Goal: Answer question/provide support

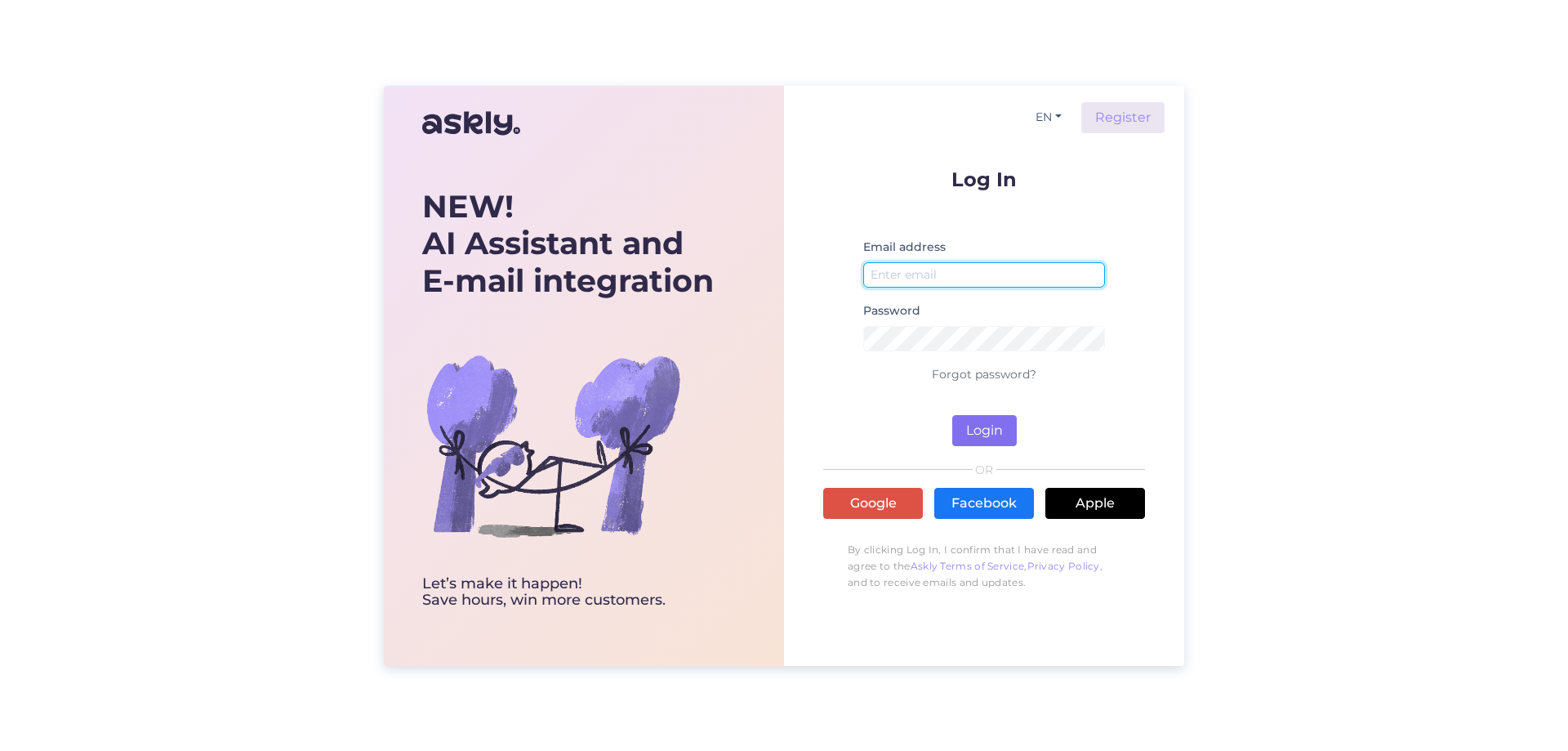
type input "[EMAIL_ADDRESS][DOMAIN_NAME]"
click at [987, 438] on button "Login" at bounding box center [984, 431] width 65 height 31
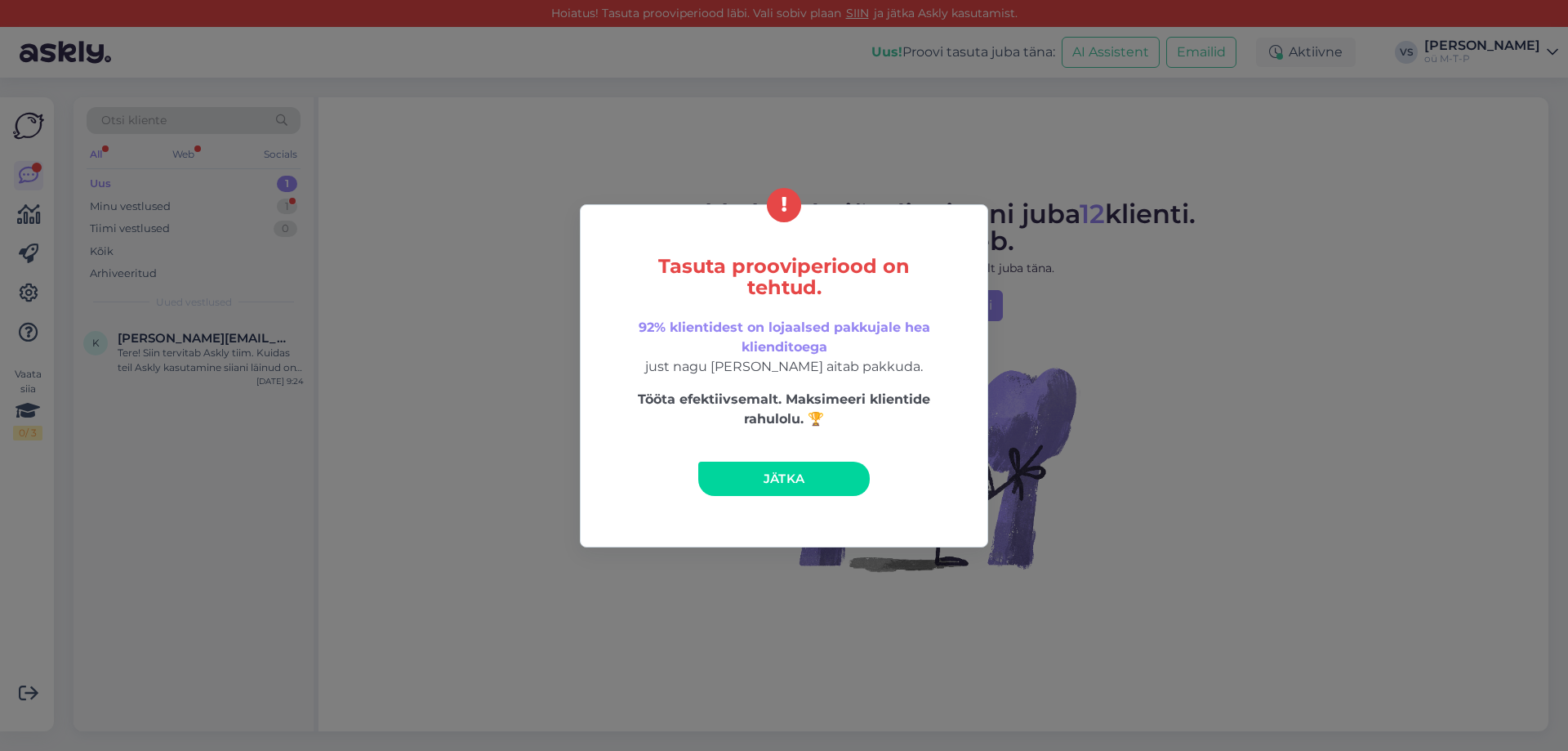
click at [822, 476] on link "Jätka" at bounding box center [784, 478] width 172 height 35
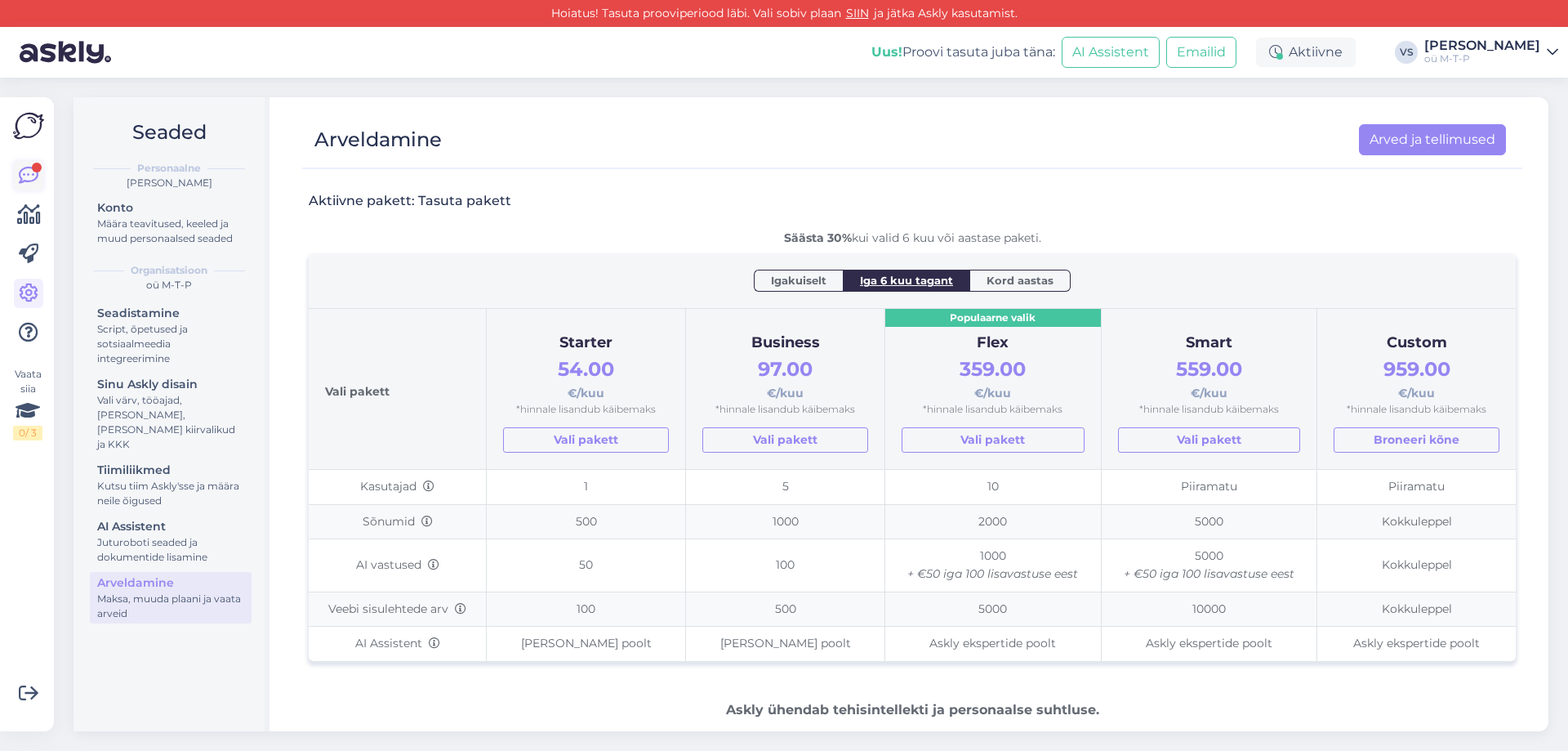
click at [28, 170] on icon at bounding box center [28, 175] width 19 height 19
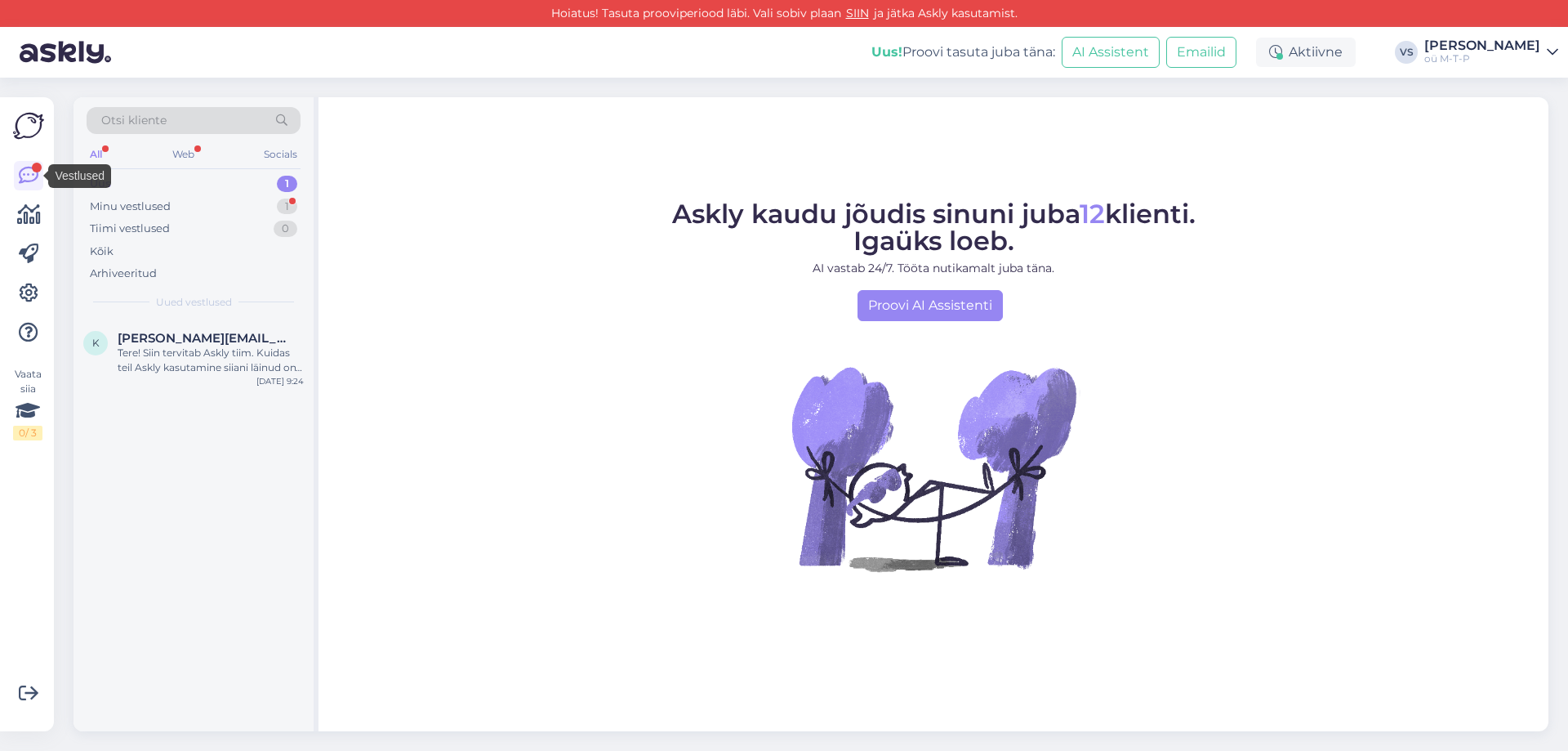
click at [28, 170] on icon at bounding box center [28, 175] width 19 height 19
click at [156, 202] on div "Minu vestlused" at bounding box center [130, 207] width 81 height 16
click at [166, 355] on div "Tere, kas oskate öelda, millal see veekeetja lattu saabub [URL][DOMAIN_NAME]" at bounding box center [211, 360] width 187 height 29
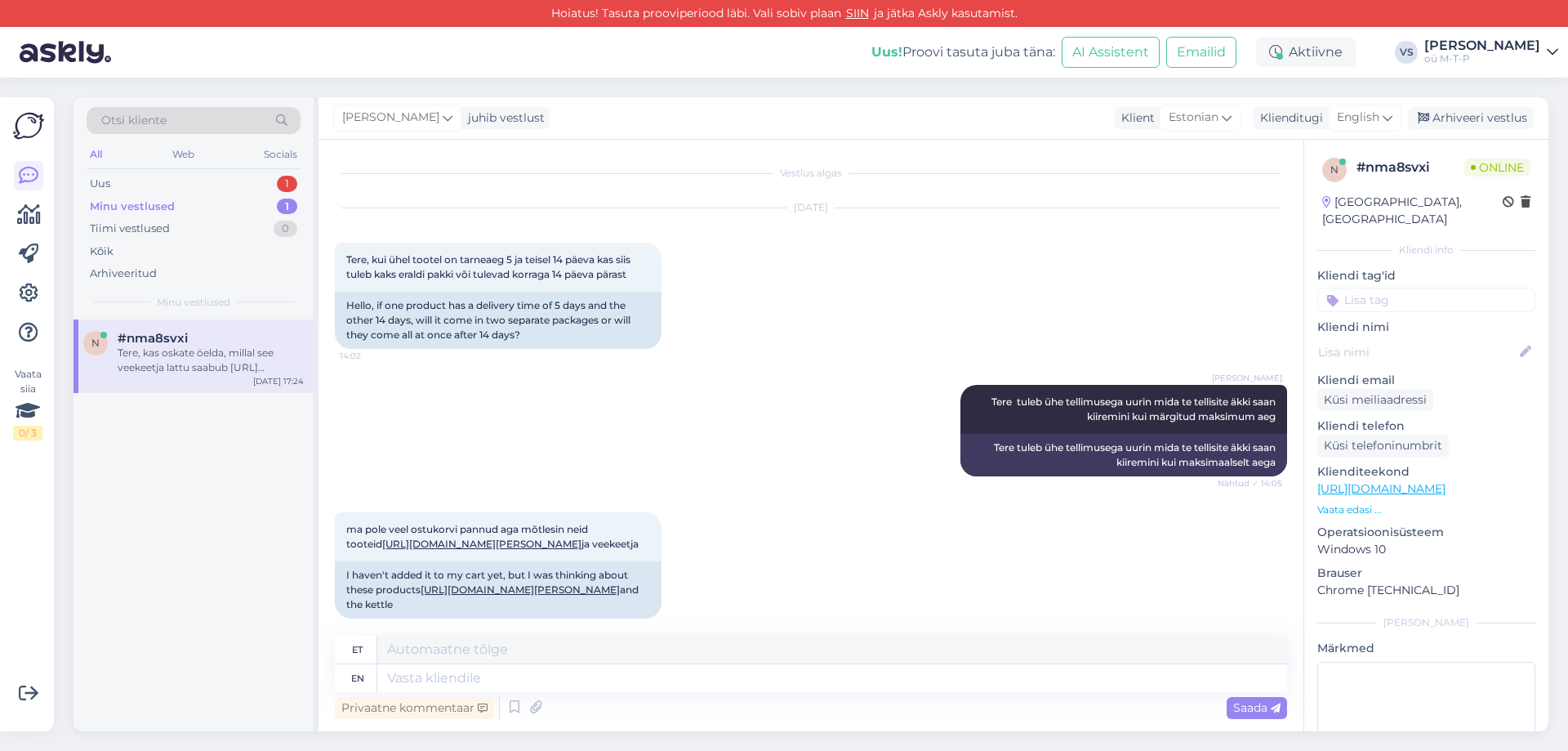
scroll to position [1211, 0]
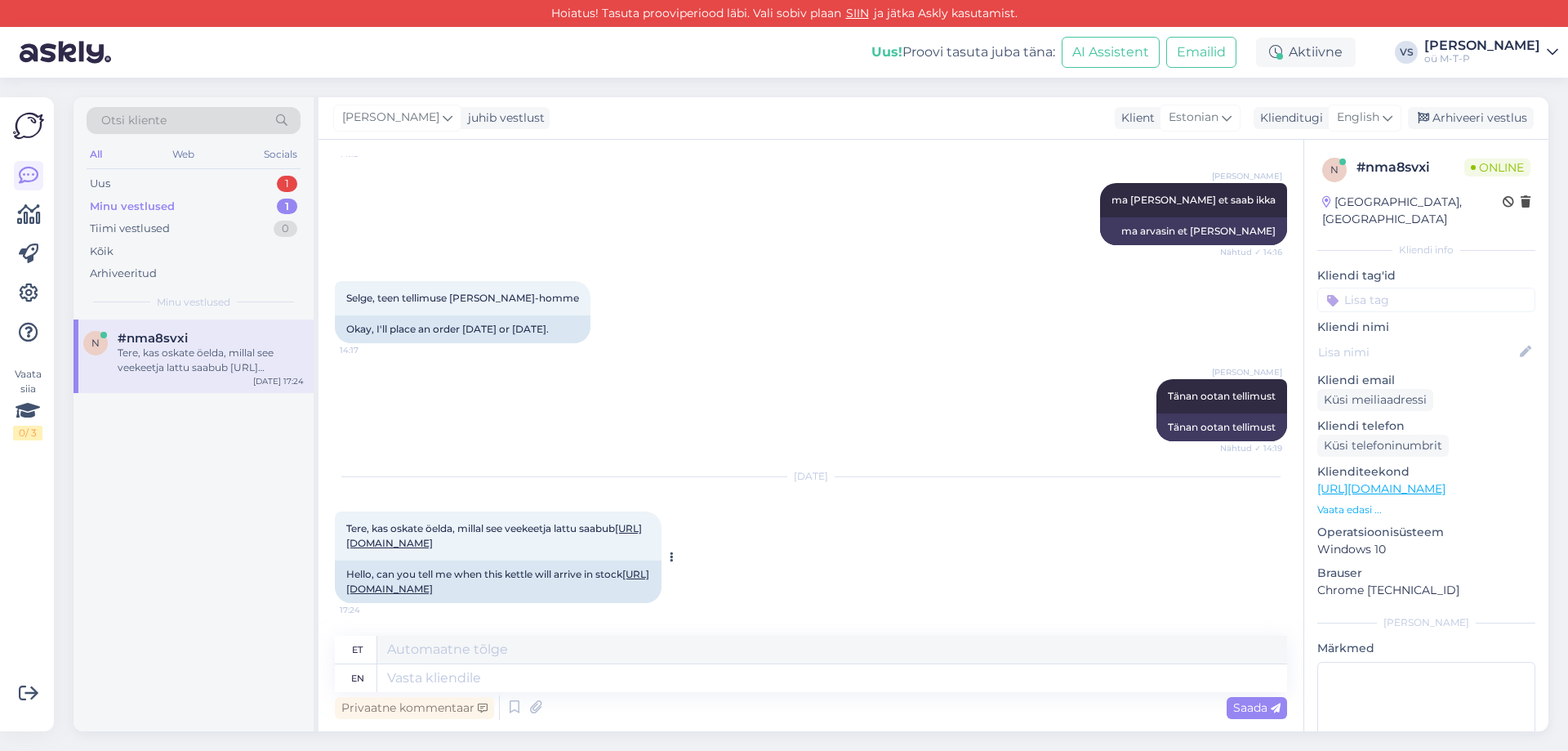
click at [455, 522] on link "[URL][DOMAIN_NAME]" at bounding box center [494, 535] width 295 height 27
click at [475, 648] on textarea at bounding box center [832, 649] width 910 height 27
click at [414, 643] on textarea at bounding box center [832, 649] width 910 height 27
type textarea "tere [PERSON_NAME] on laos olemas ."
click at [1259, 705] on span "Saada" at bounding box center [1257, 707] width 48 height 15
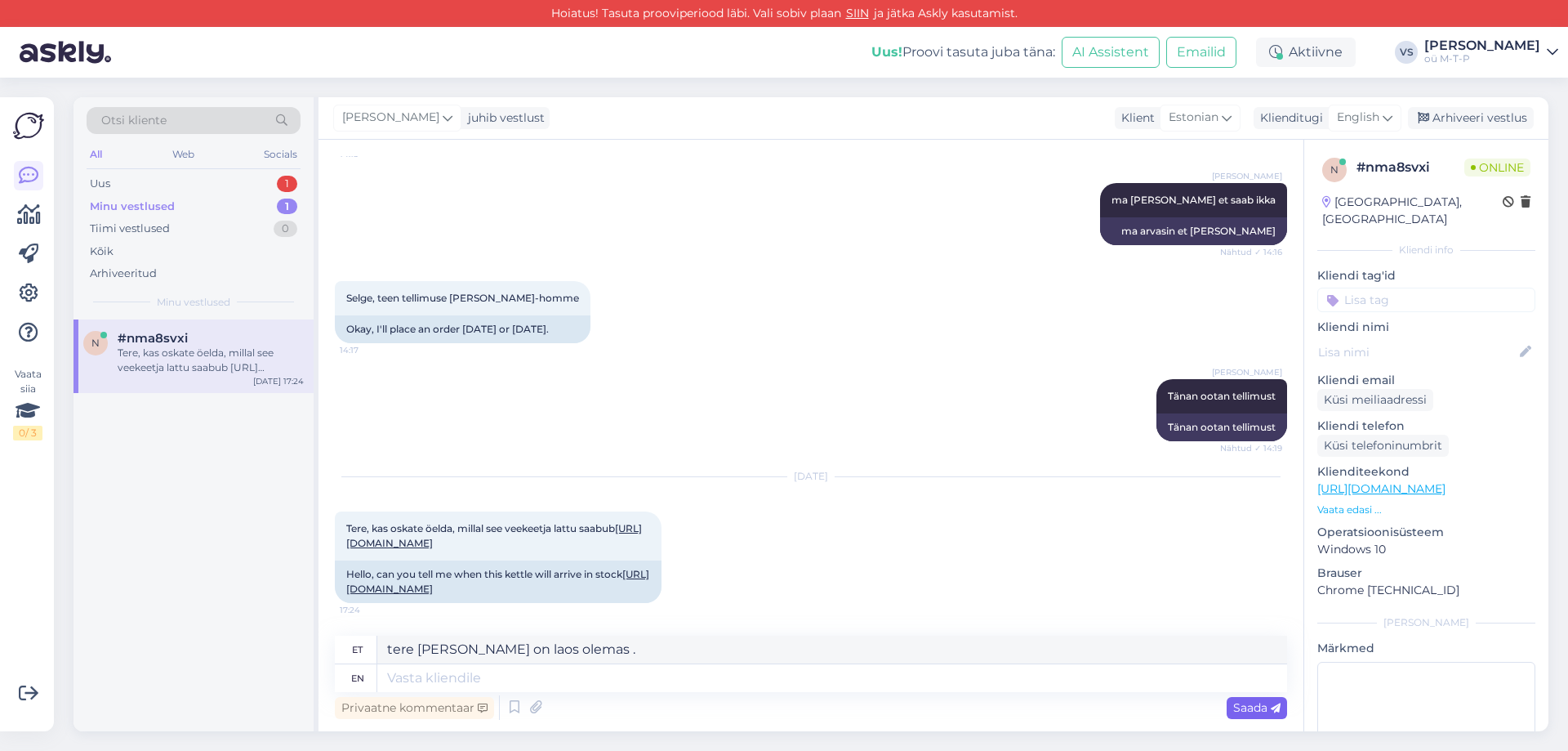
click at [1260, 706] on span "Saada" at bounding box center [1257, 707] width 48 height 15
click at [467, 681] on textarea at bounding box center [832, 678] width 910 height 27
drag, startPoint x: 554, startPoint y: 649, endPoint x: 340, endPoint y: 667, distance: 214.8
click at [340, 667] on div "et tere [PERSON_NAME] on laos olemas . en" at bounding box center [811, 664] width 952 height 57
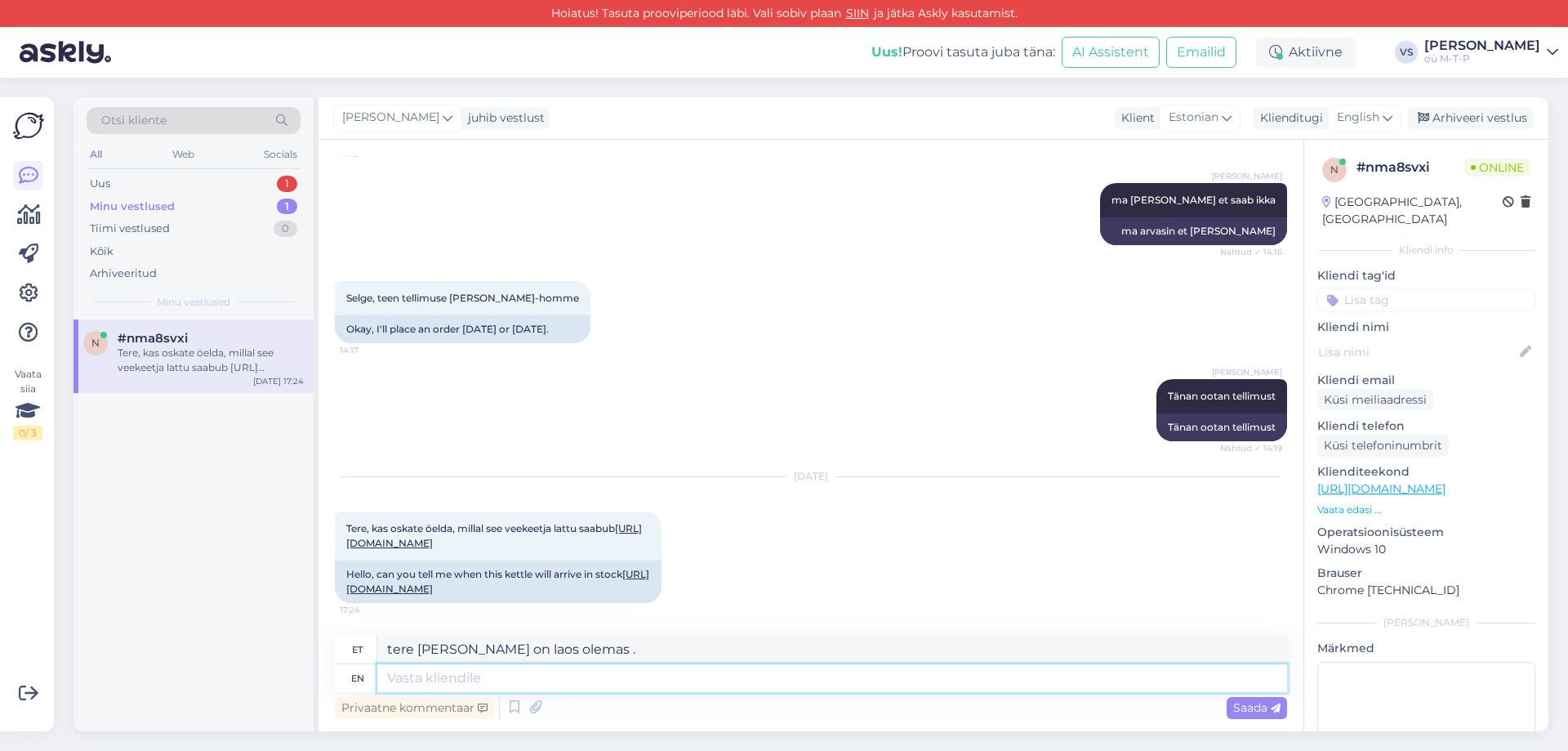
click at [435, 672] on textarea at bounding box center [832, 678] width 910 height 27
paste textarea "tere [PERSON_NAME] on laos olemas"
type textarea "tere [PERSON_NAME] on laos olemas"
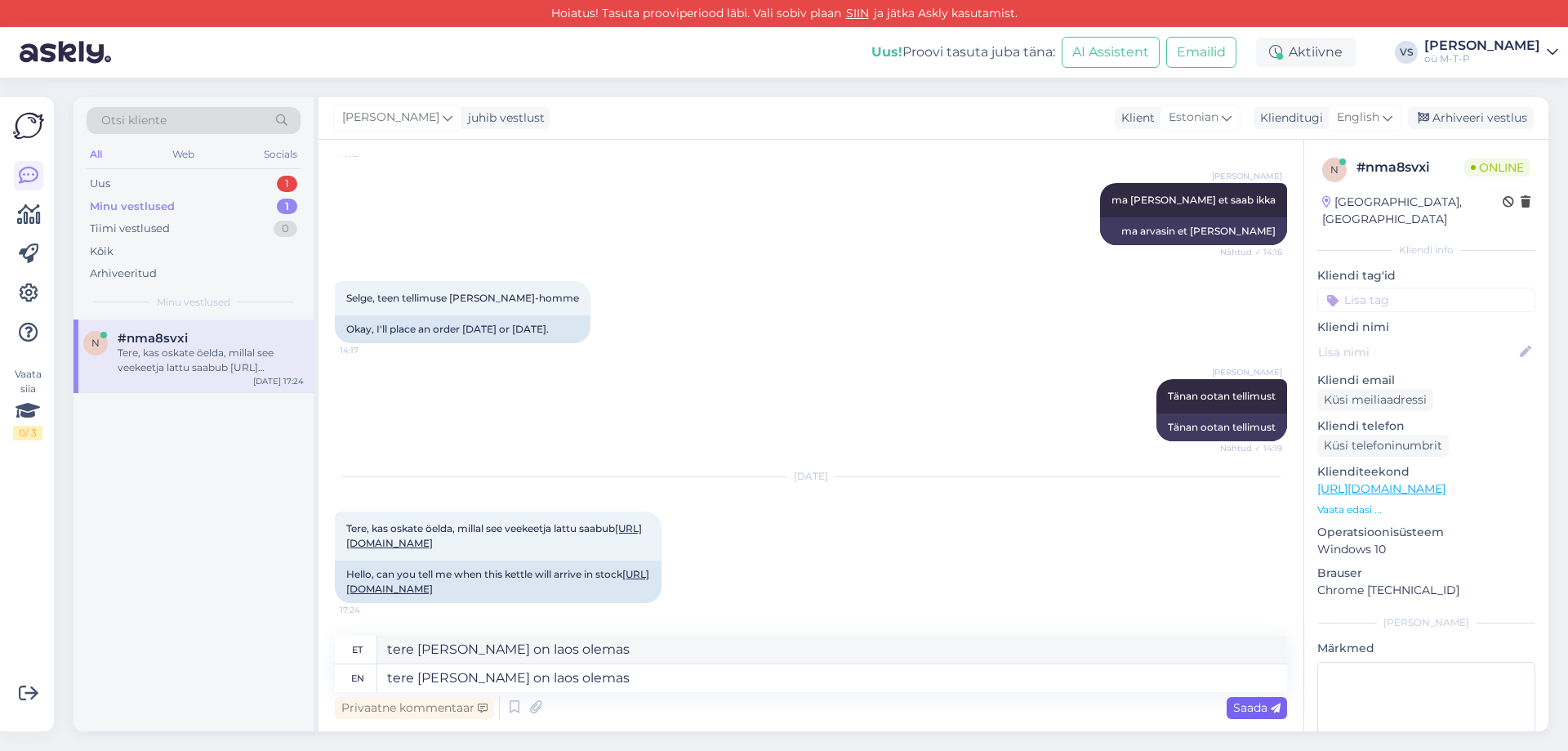
click at [1252, 710] on span "Saada" at bounding box center [1257, 707] width 48 height 15
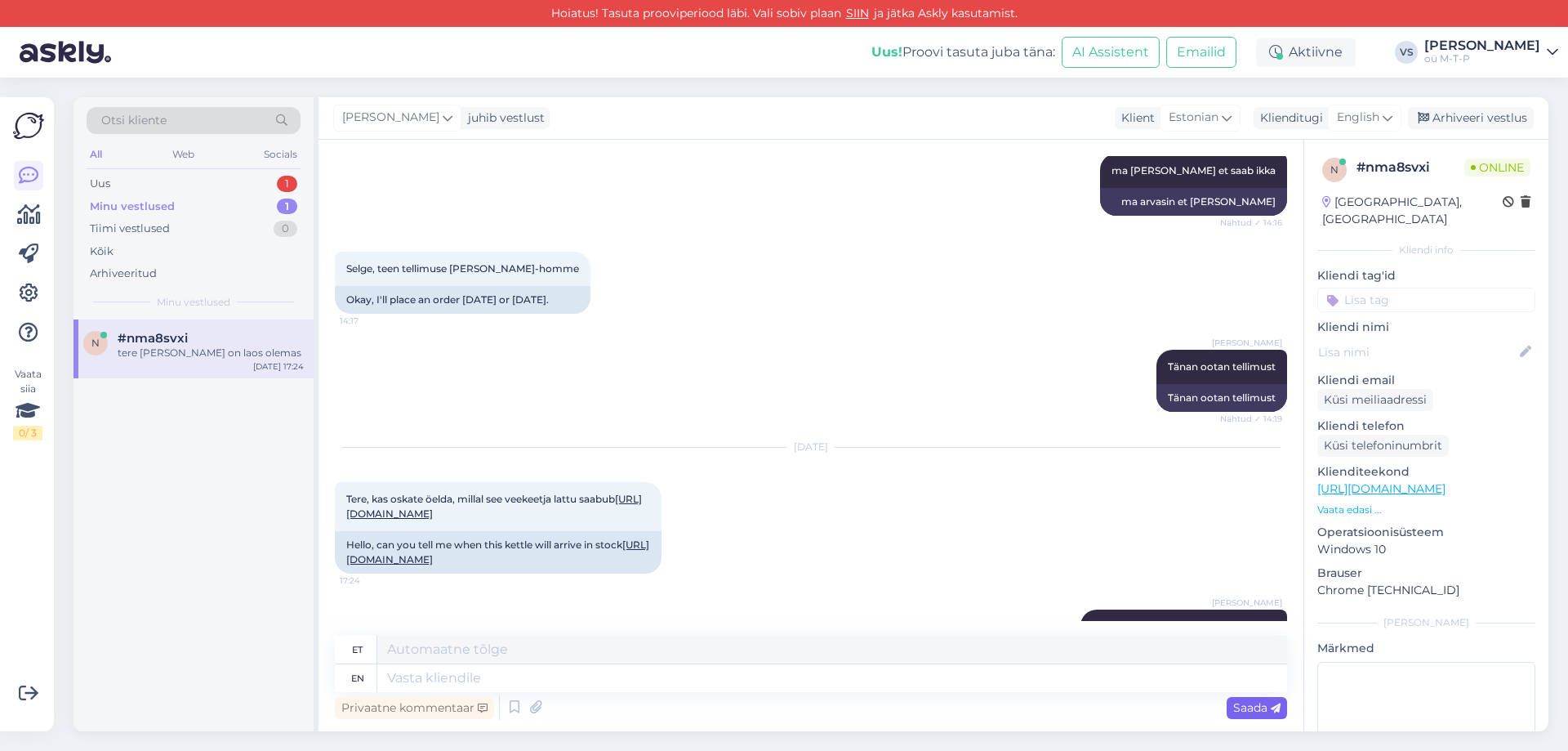
scroll to position [1309, 0]
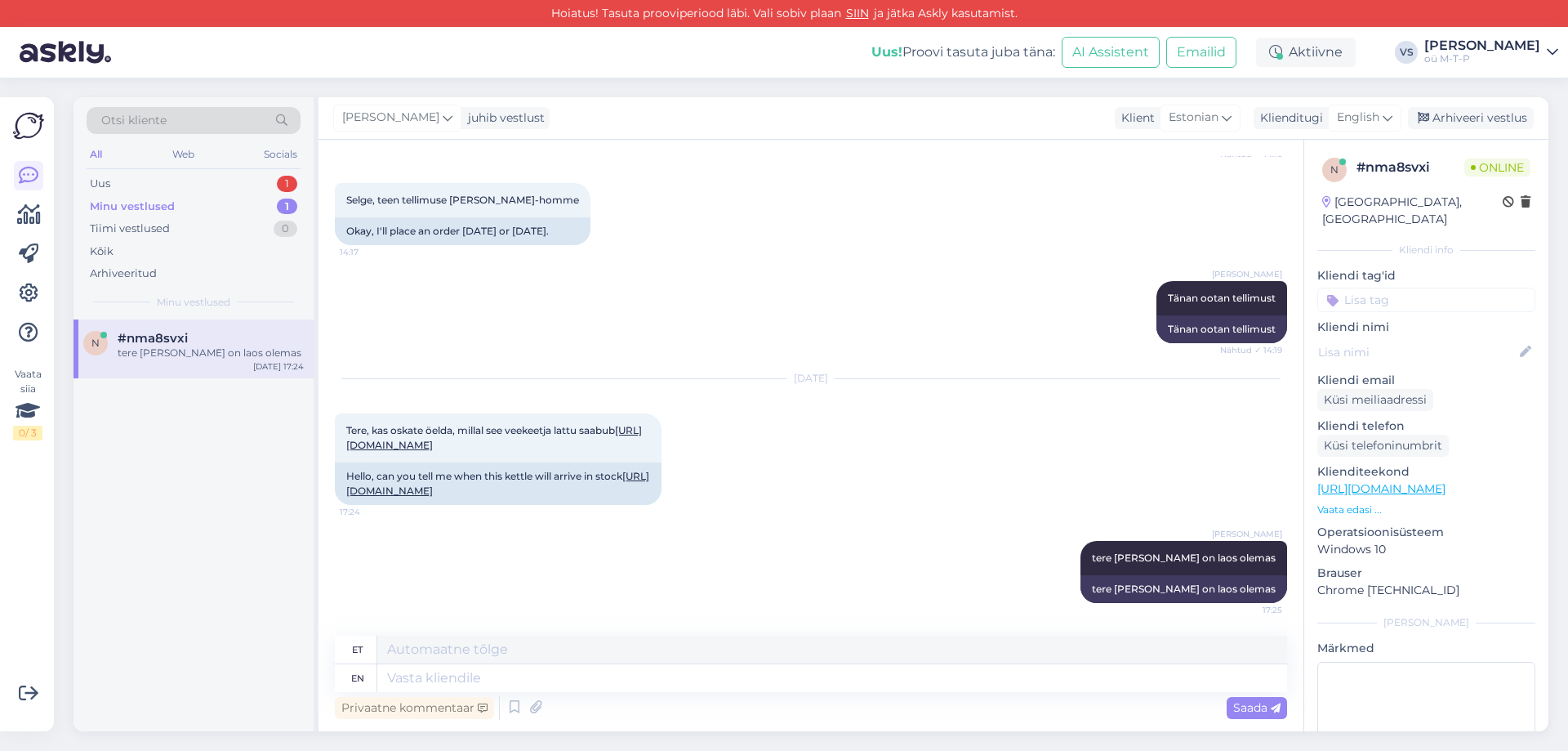
click at [164, 199] on div "Minu vestlused" at bounding box center [132, 207] width 85 height 16
click at [145, 187] on div "Uus 1" at bounding box center [194, 183] width 214 height 23
click at [160, 207] on div "Minu vestlused" at bounding box center [130, 207] width 81 height 16
click at [1361, 502] on p "Vaata edasi ..." at bounding box center [1426, 510] width 218 height 15
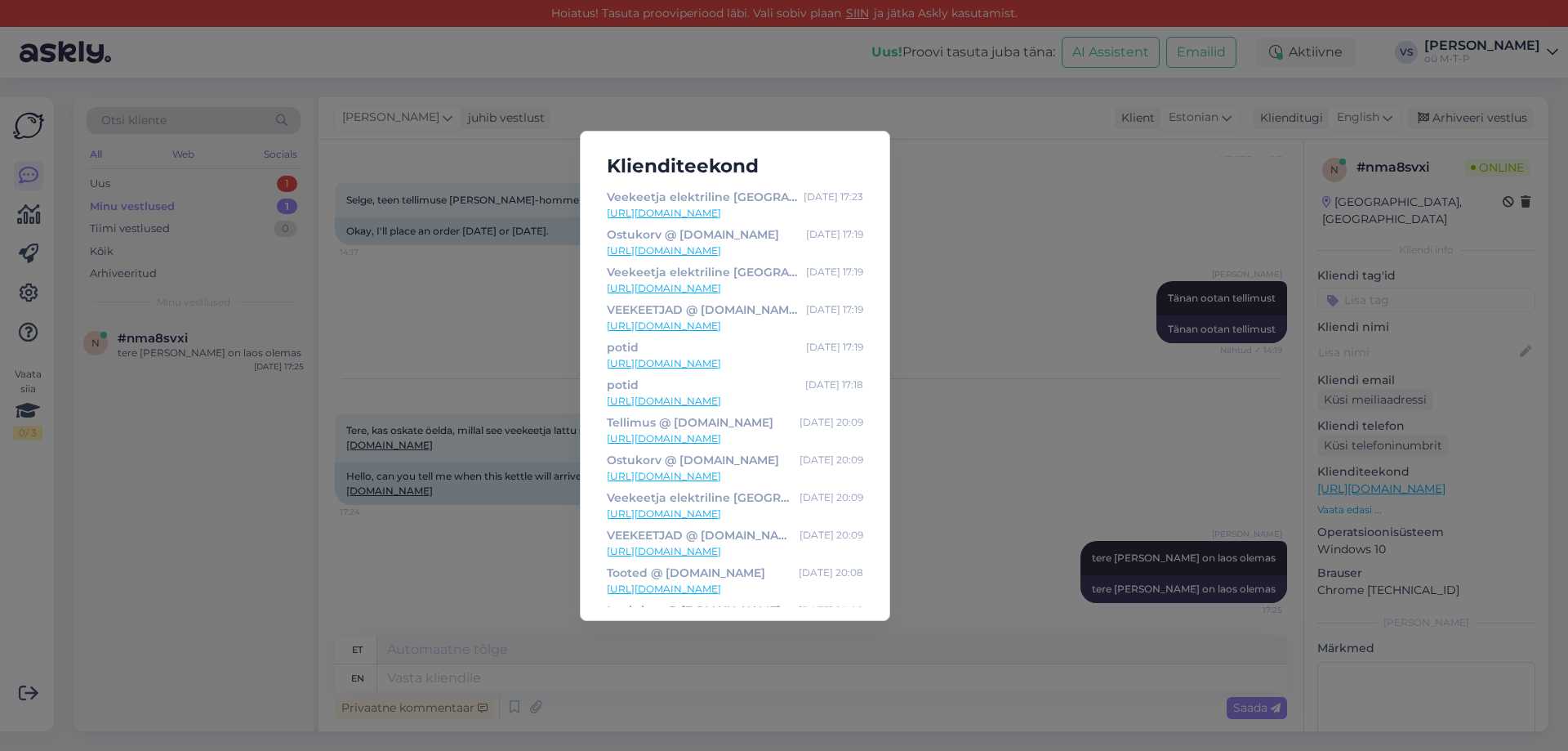
click at [1013, 171] on div "Klienditeekond Veekeetja elektriline [GEOGRAPHIC_DATA] [DATE] 17:23 [URL][DOMAI…" at bounding box center [784, 375] width 1568 height 751
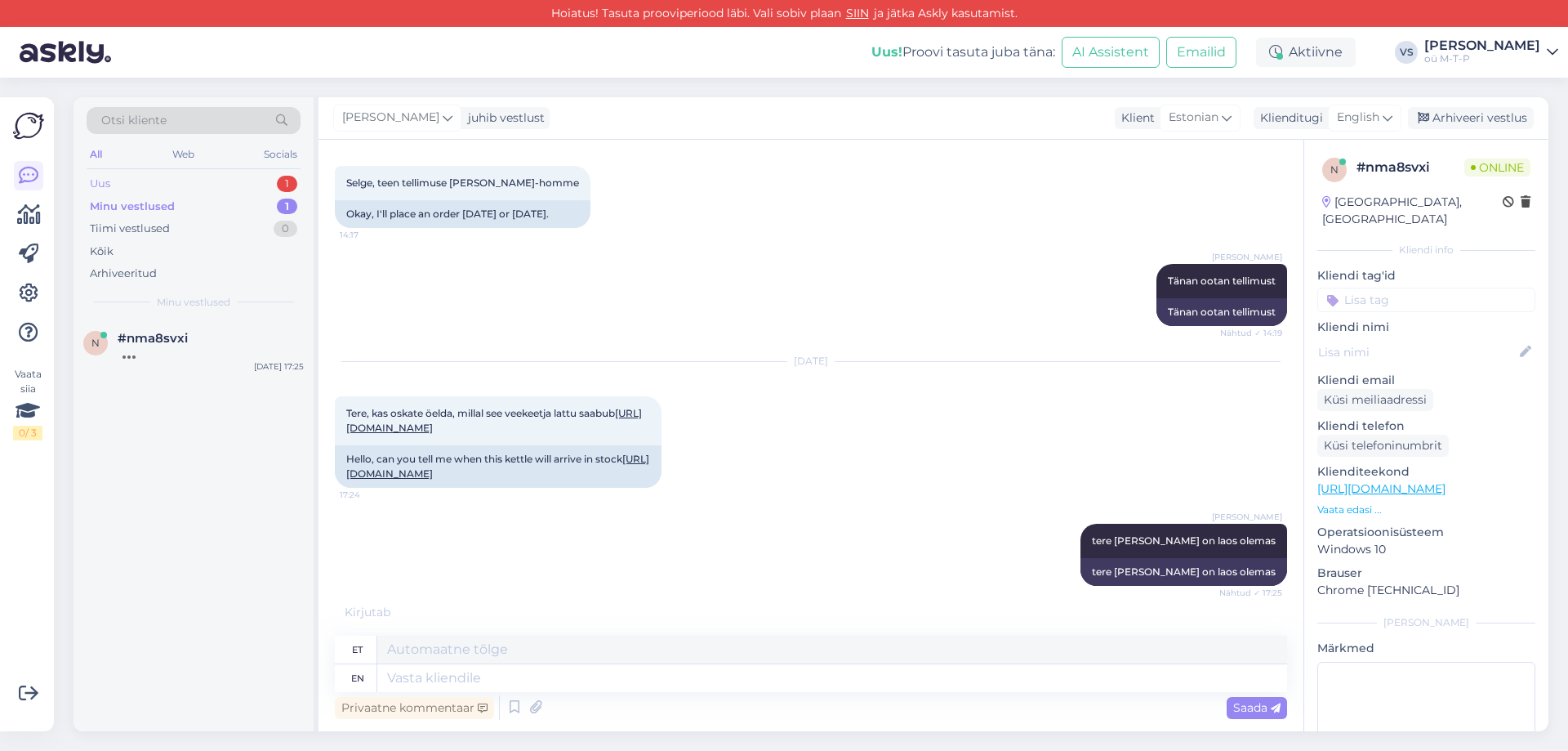
click at [111, 184] on div "Uus 1" at bounding box center [194, 183] width 214 height 23
click at [124, 202] on div "Minu vestlused" at bounding box center [130, 207] width 81 height 16
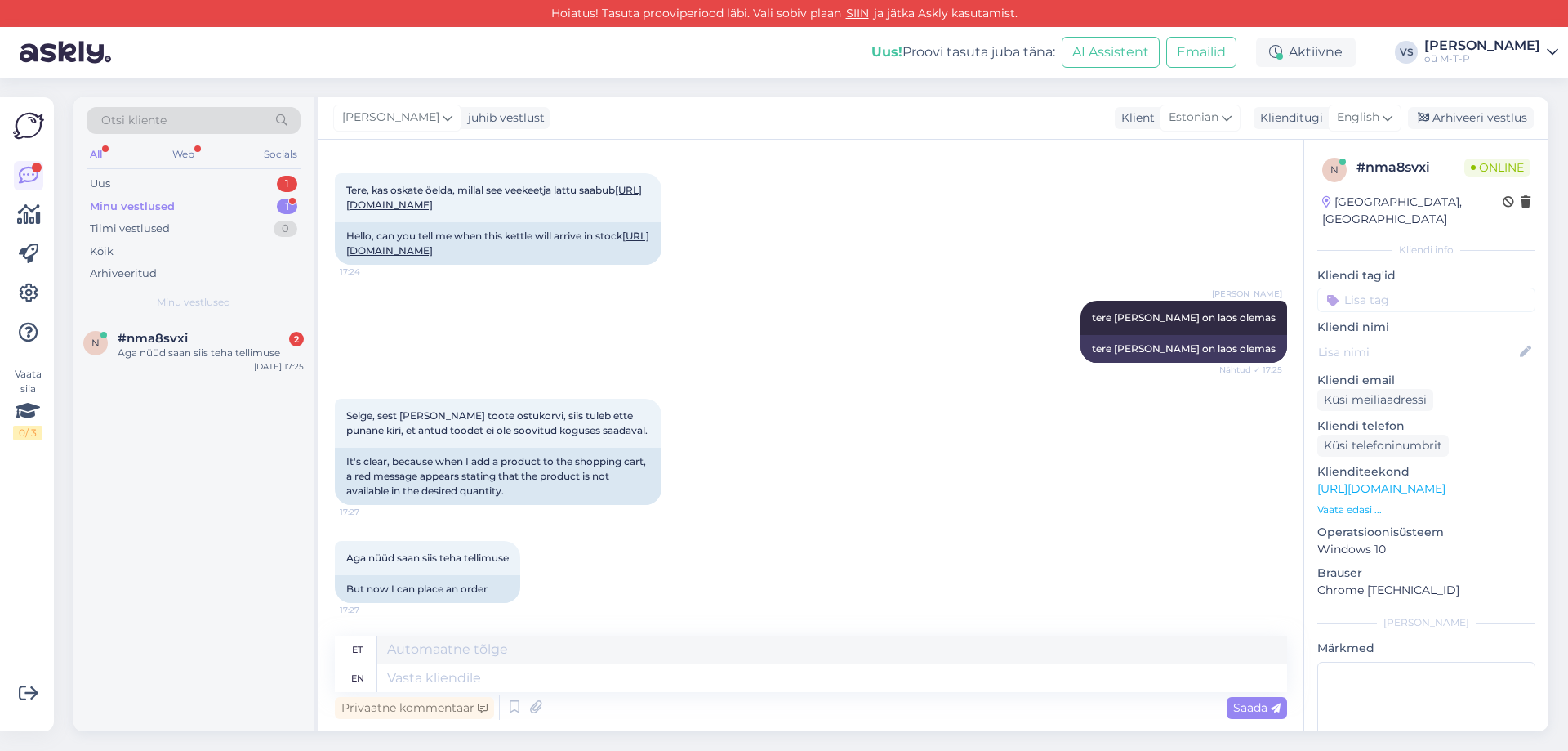
scroll to position [1550, 0]
click at [579, 239] on link "[URL][DOMAIN_NAME]" at bounding box center [498, 242] width 303 height 27
click at [453, 678] on textarea at bounding box center [832, 678] width 910 height 27
type textarea "paran"
type textarea "paranid"
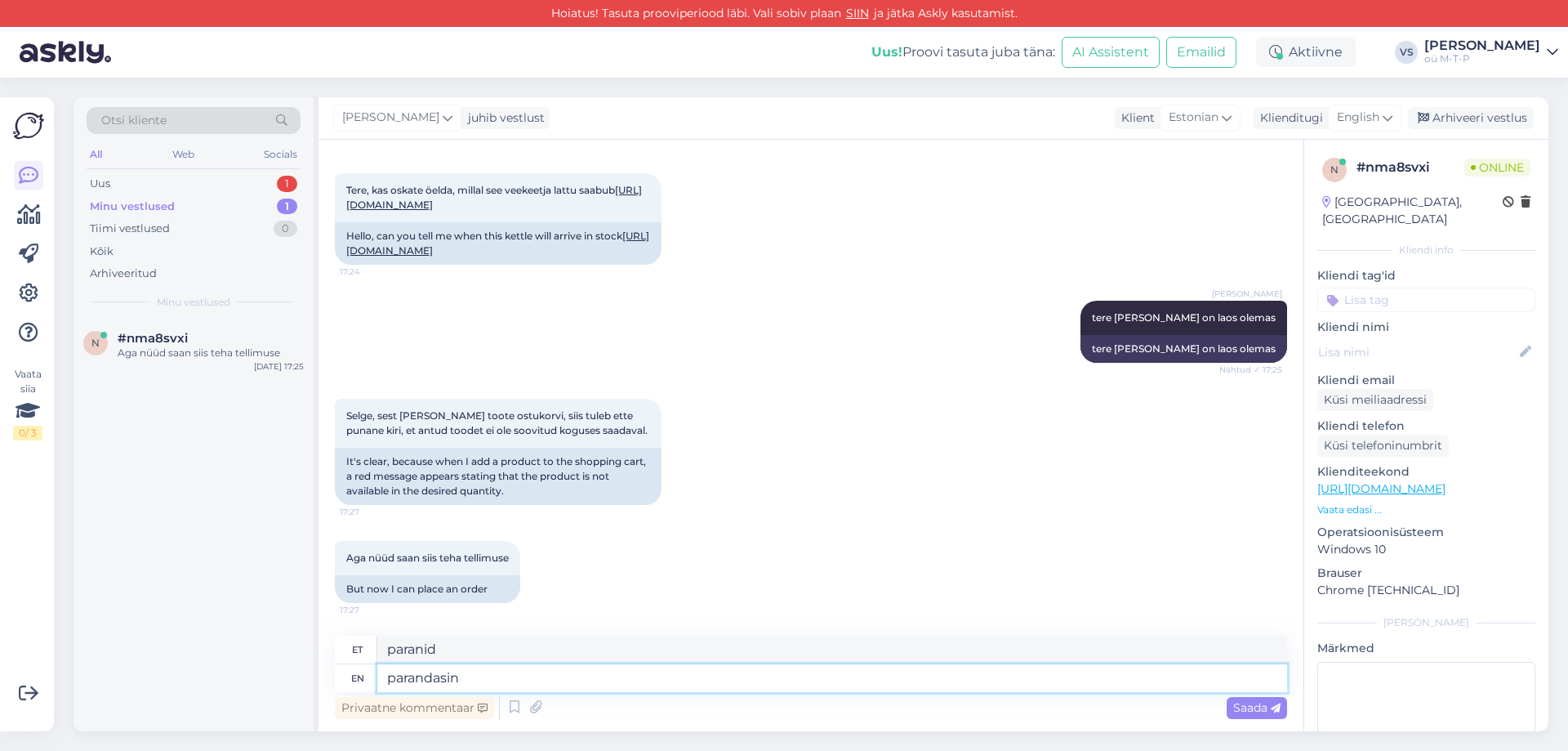
type textarea "parandasin"
type textarea "parandasin ka"
type textarea "parandasin [PERSON_NAME] p"
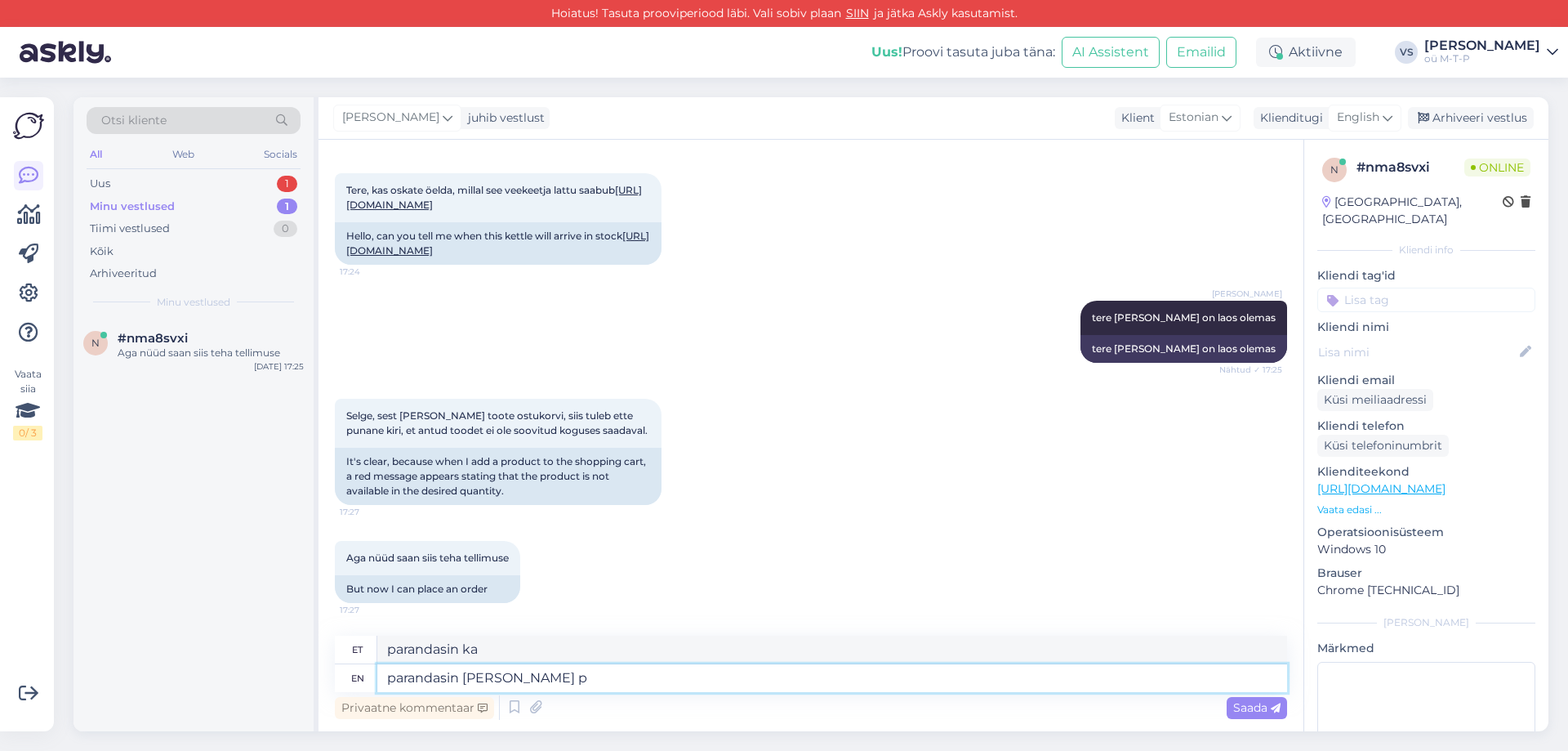
type textarea "parandasin [PERSON_NAME]"
type textarea "parandasin [PERSON_NAME] probleemi"
type textarea "parandasin [PERSON_NAME] probleeme"
type textarea "parandasin [PERSON_NAME] probleemi"
click at [1266, 705] on span "Saada" at bounding box center [1257, 707] width 48 height 15
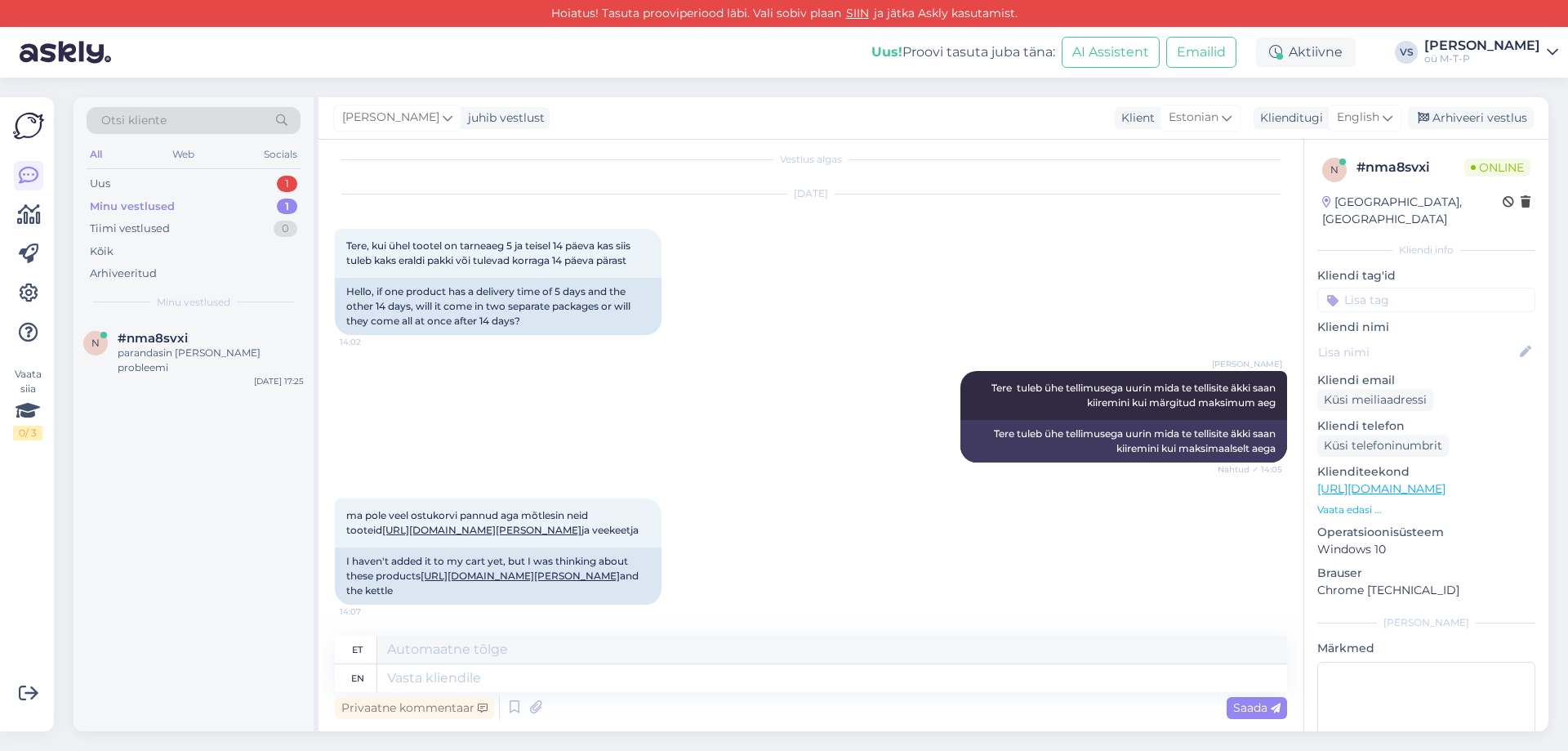
scroll to position [0, 0]
